Goal: Task Accomplishment & Management: Manage account settings

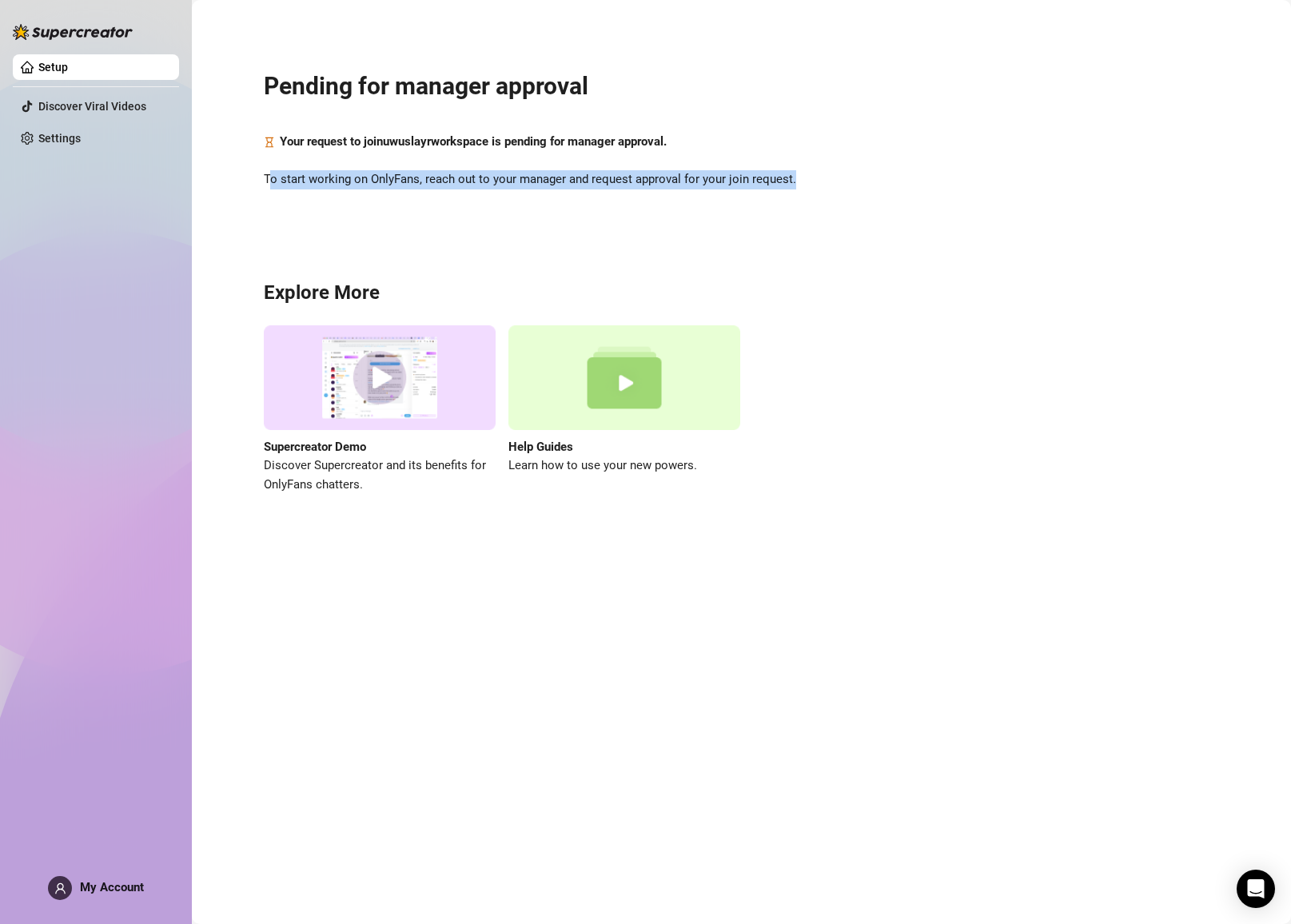
drag, startPoint x: 270, startPoint y: 181, endPoint x: 829, endPoint y: 176, distance: 559.0
click at [829, 176] on span "To start working on OnlyFans, reach out to your manager and request approval fo…" at bounding box center [741, 180] width 955 height 19
click at [791, 184] on span "To start working on OnlyFans, reach out to your manager and request approval fo…" at bounding box center [741, 180] width 955 height 19
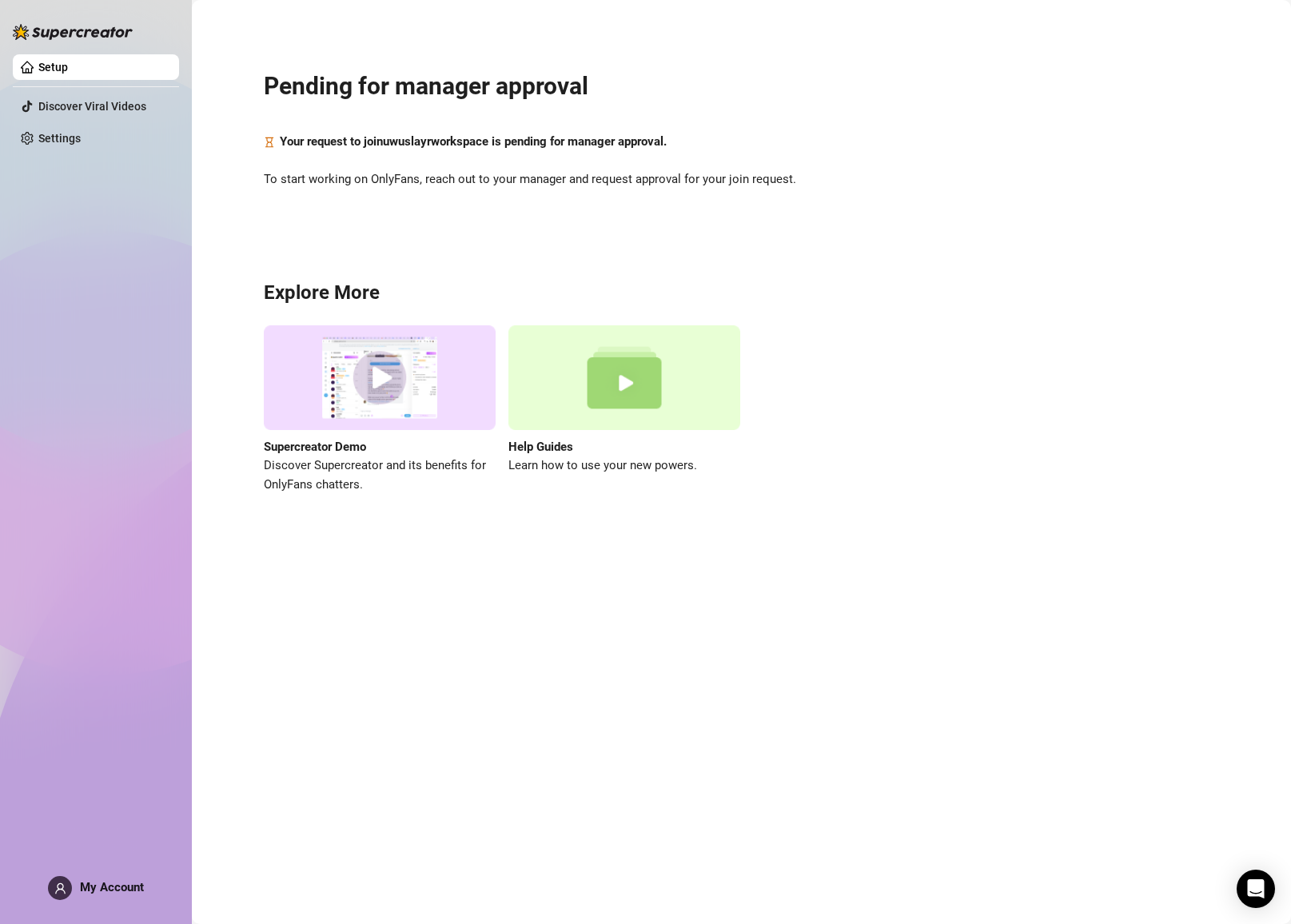
click at [835, 148] on div "Your request to join uwuslayr workspace is pending for manager approval." at bounding box center [741, 142] width 955 height 19
